Goal: Transaction & Acquisition: Purchase product/service

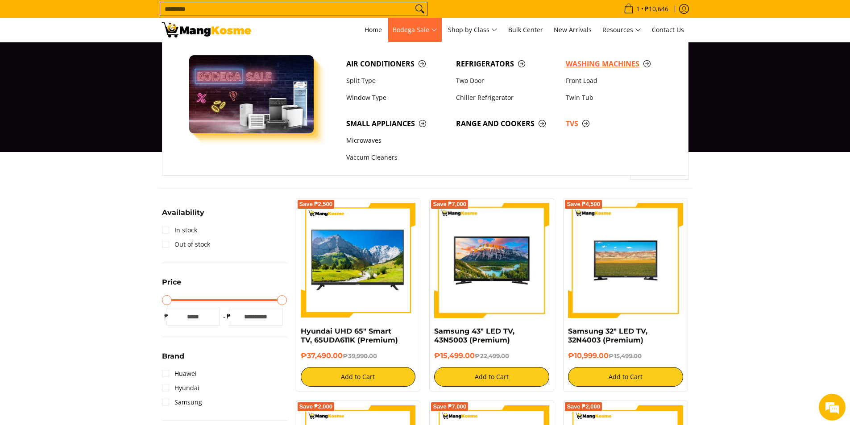
click at [589, 66] on span "Washing Machines" at bounding box center [616, 63] width 101 height 11
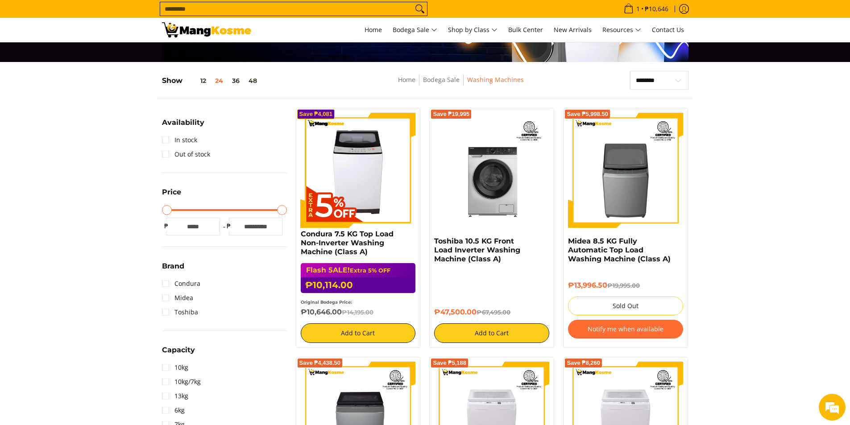
scroll to position [89, 0]
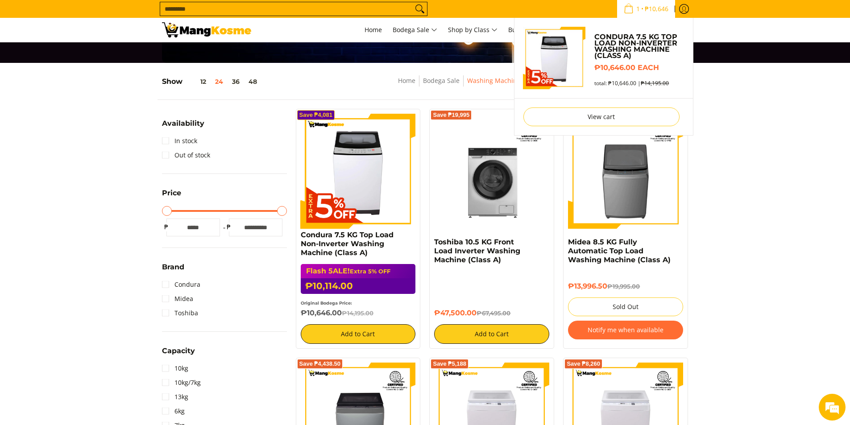
click at [657, 12] on span "₱10,646" at bounding box center [657, 9] width 26 height 6
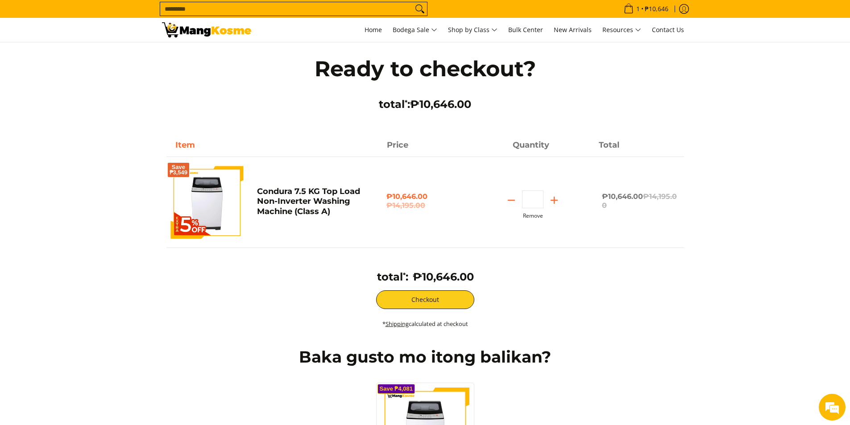
click at [530, 217] on button "Remove" at bounding box center [533, 216] width 20 height 6
type input "*"
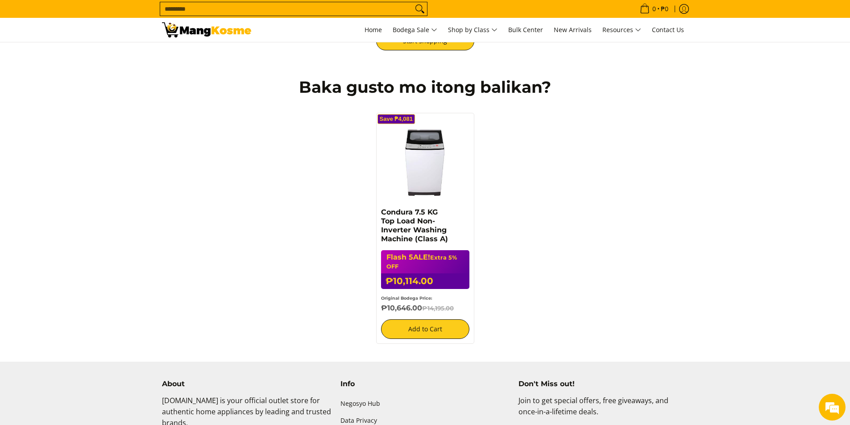
click at [450, 180] on img at bounding box center [425, 162] width 83 height 88
